Goal: Task Accomplishment & Management: Manage account settings

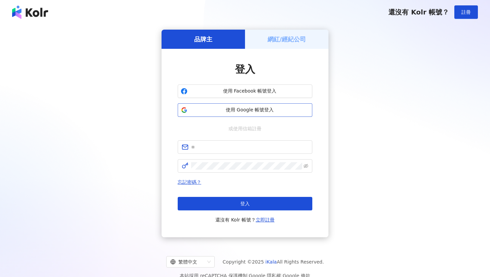
click at [248, 110] on span "使用 Google 帳號登入" at bounding box center [249, 110] width 119 height 7
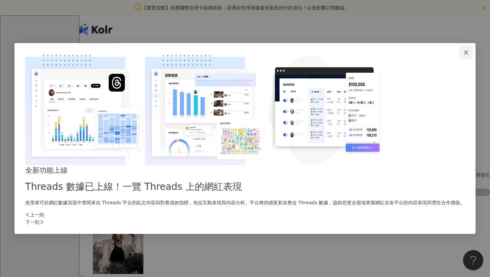
click at [460, 55] on span "Close" at bounding box center [466, 52] width 13 height 5
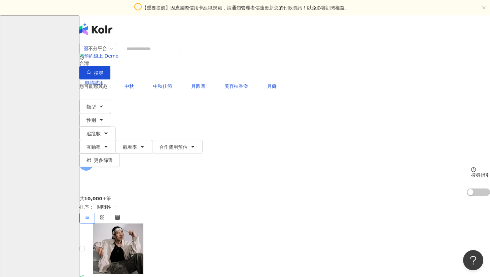
click at [177, 55] on input "search" at bounding box center [150, 48] width 55 height 13
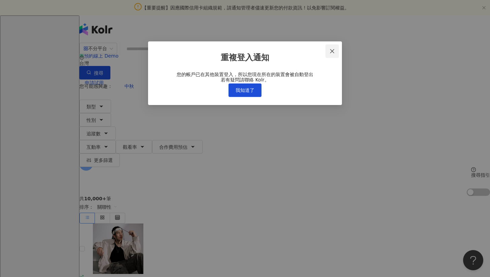
click at [334, 47] on button "Close" at bounding box center [332, 50] width 13 height 13
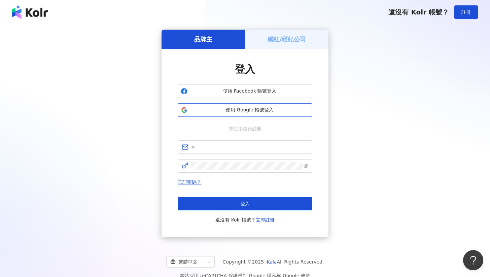
click at [244, 112] on span "使用 Google 帳號登入" at bounding box center [249, 110] width 119 height 7
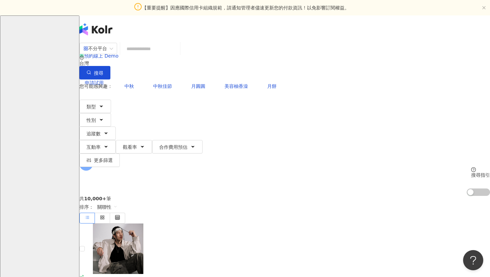
click at [177, 55] on input "search" at bounding box center [150, 48] width 55 height 13
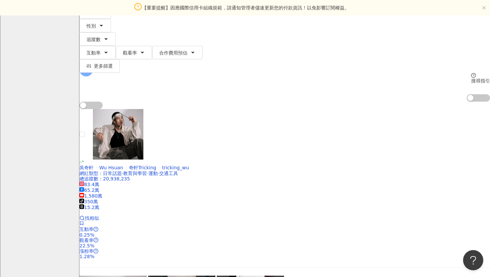
scroll to position [66, 0]
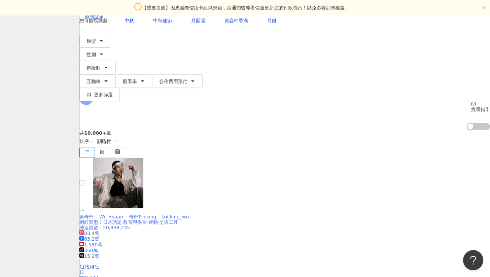
click at [142, 158] on img at bounding box center [118, 183] width 51 height 51
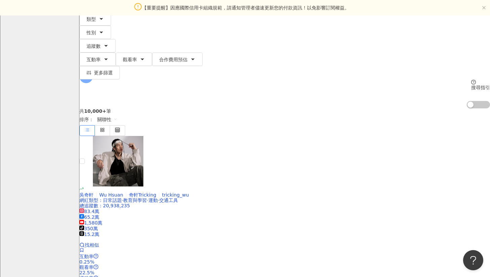
scroll to position [89, 0]
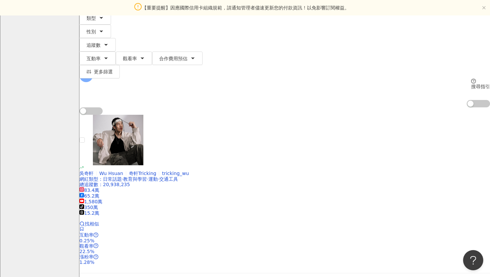
drag, startPoint x: 463, startPoint y: 27, endPoint x: 473, endPoint y: 29, distance: 10.6
click at [88, 72] on span "V" at bounding box center [86, 75] width 3 height 7
click at [98, 73] on icon at bounding box center [95, 75] width 5 height 5
click at [93, 69] on span "V" at bounding box center [85, 75] width 13 height 13
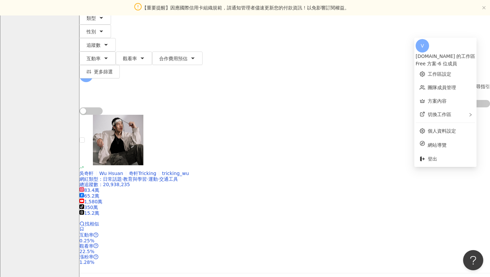
click at [98, 73] on icon at bounding box center [95, 75] width 5 height 5
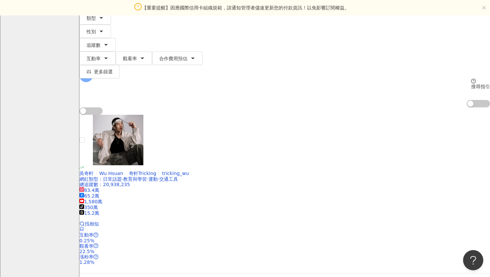
click at [98, 73] on icon at bounding box center [95, 75] width 5 height 5
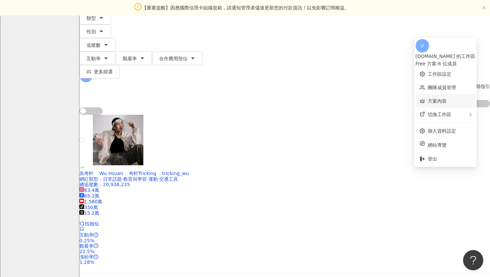
click at [437, 98] on link "方案內容" at bounding box center [437, 100] width 19 height 5
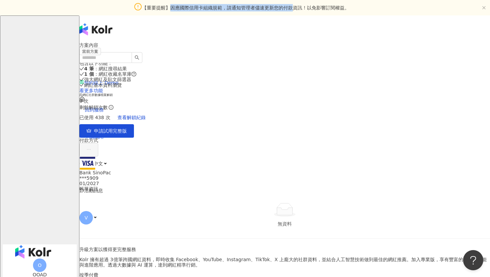
drag, startPoint x: 169, startPoint y: 9, endPoint x: 291, endPoint y: 9, distance: 122.6
click at [291, 9] on span "【重要提醒】因應國際信用卡組織規範，請通知管理者儘速更新您的付款資訊！以免影響訂閱權益。" at bounding box center [245, 7] width 207 height 7
click at [93, 211] on span "V" at bounding box center [85, 217] width 13 height 13
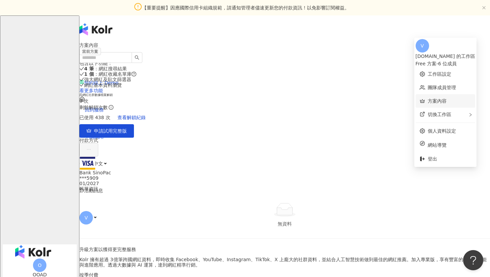
click at [437, 103] on link "方案內容" at bounding box center [437, 100] width 19 height 5
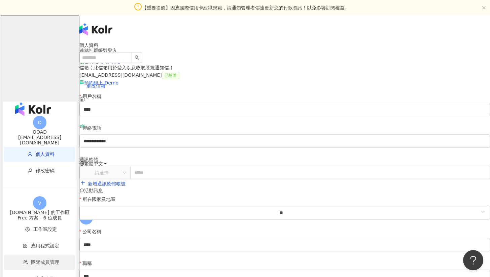
click at [38, 255] on li "團隊成員管理" at bounding box center [39, 262] width 71 height 15
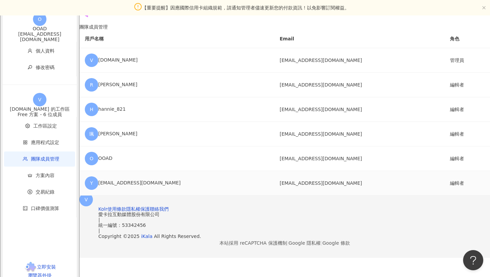
scroll to position [18, 0]
click at [445, 73] on td "管理員" at bounding box center [467, 60] width 45 height 25
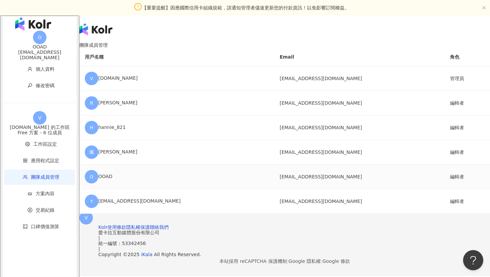
click at [445, 189] on td "編輯者" at bounding box center [467, 177] width 45 height 25
click at [93, 211] on span "V" at bounding box center [85, 217] width 13 height 13
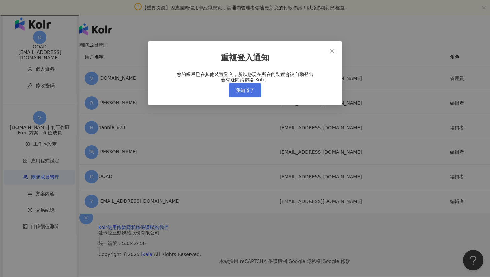
click at [253, 93] on span "我知道了" at bounding box center [245, 90] width 19 height 5
